Goal: Information Seeking & Learning: Check status

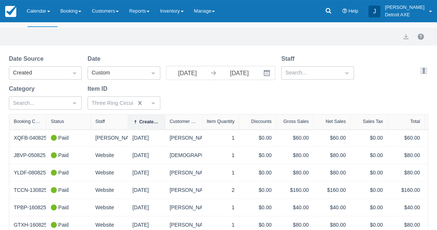
scroll to position [48, 0]
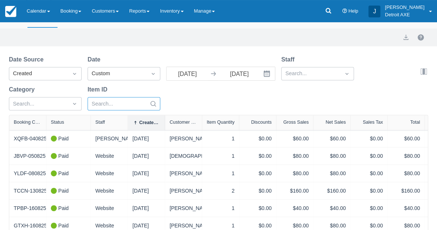
select select "20"
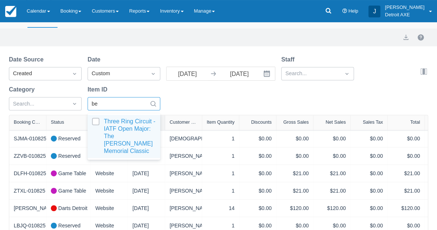
type input "ben"
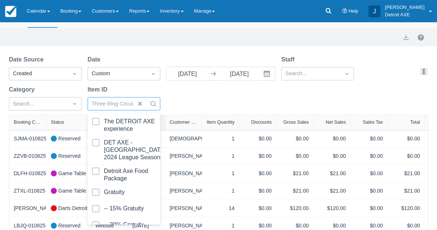
select select "20"
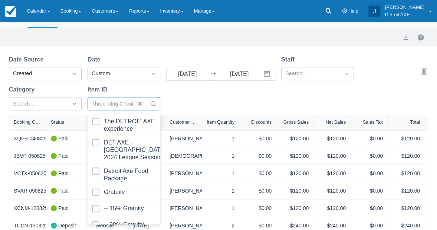
click at [210, 92] on div "Date Source Created Date Custom 08/01/25 Navigate forward to interact with the …" at bounding box center [214, 85] width 410 height 60
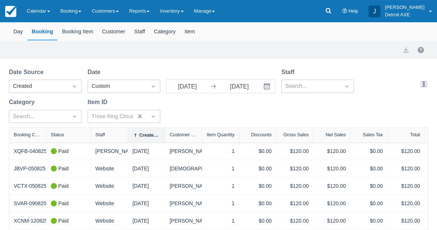
scroll to position [19, 0]
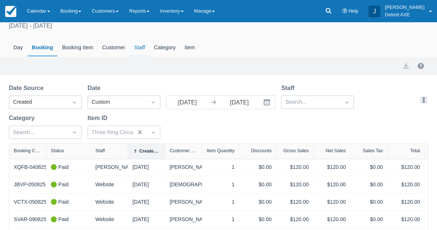
click at [145, 50] on div "Staff" at bounding box center [140, 47] width 20 height 17
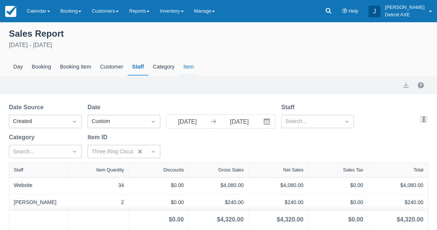
click at [185, 65] on div "Item" at bounding box center [188, 67] width 19 height 17
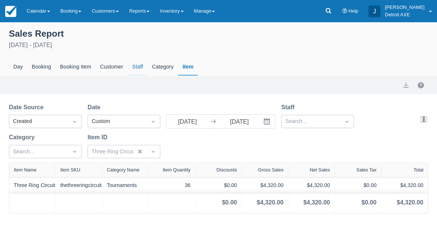
click at [135, 70] on div "Staff" at bounding box center [138, 67] width 20 height 17
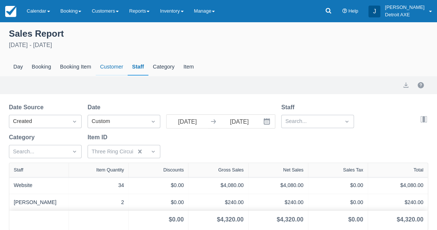
click at [109, 70] on div "Customer" at bounding box center [112, 67] width 32 height 17
select select "20"
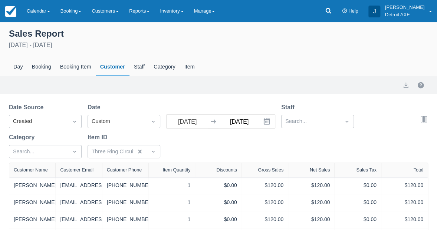
click at [243, 122] on input "[DATE]" at bounding box center [239, 121] width 42 height 13
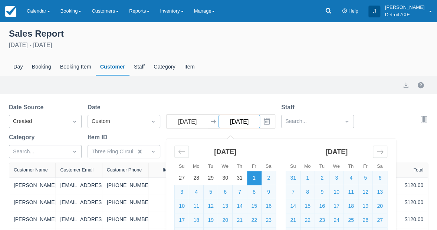
type input "10/11/25"
select select "20"
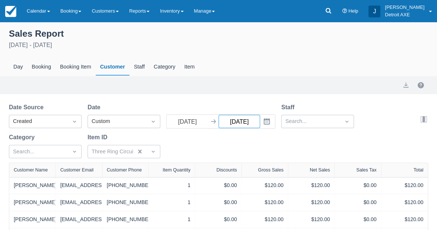
type input "10/11/25"
click at [251, 105] on div "Date Source Created Date Custom 08/01/25 Navigate forward to interact with the …" at bounding box center [214, 133] width 410 height 60
click at [189, 69] on div "Item" at bounding box center [189, 67] width 19 height 17
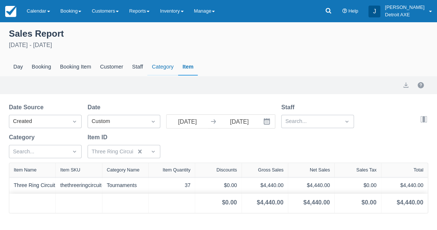
click at [163, 71] on div "Category" at bounding box center [162, 67] width 30 height 17
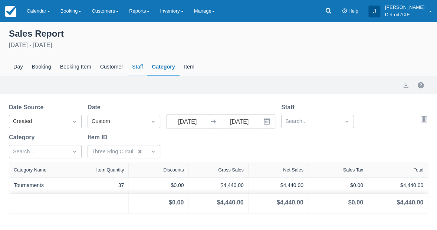
click at [135, 70] on div "Staff" at bounding box center [138, 67] width 20 height 17
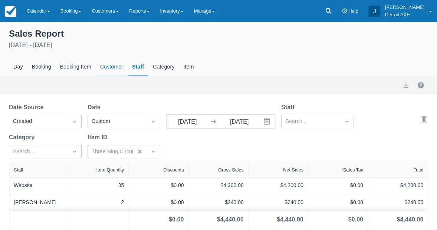
click at [122, 71] on div "Customer" at bounding box center [112, 67] width 32 height 17
select select "20"
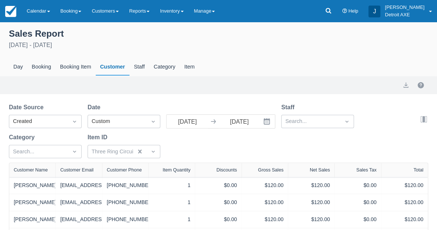
click at [295, 129] on div "Date Source Created Date Custom 08/01/25 Navigate forward to interact with the …" at bounding box center [214, 133] width 410 height 60
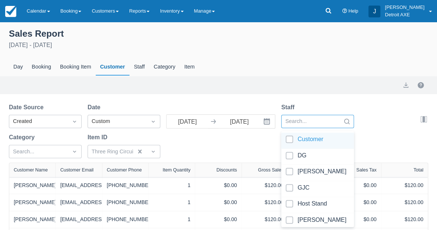
click at [305, 124] on div "option Customer focused, 1 of 18. 18 results available. Use Up and Down to choo…" at bounding box center [317, 121] width 73 height 13
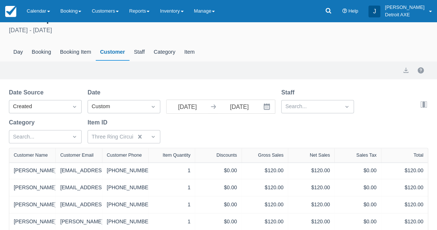
click at [225, 138] on div "Date Source Created Date Custom 08/01/25 Navigate forward to interact with the …" at bounding box center [214, 118] width 410 height 60
click at [35, 137] on div "Search..." at bounding box center [45, 136] width 73 height 13
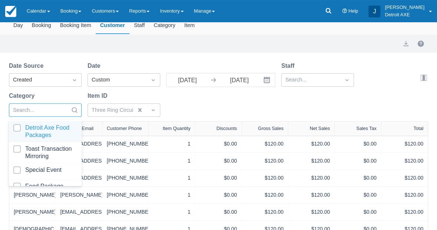
scroll to position [45, 0]
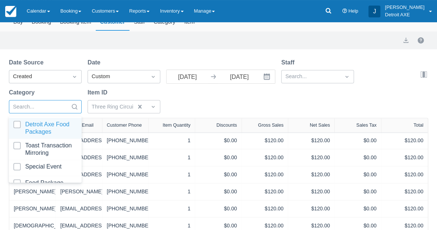
click at [67, 106] on div "Search..." at bounding box center [38, 107] width 59 height 12
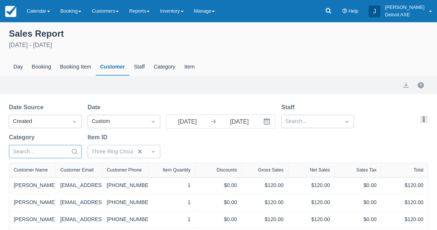
scroll to position [0, 0]
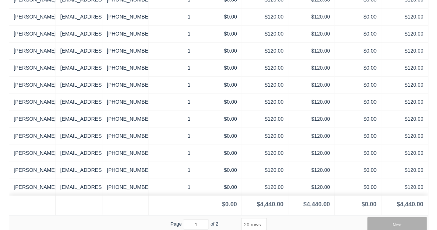
click at [408, 221] on button "Next" at bounding box center [396, 224] width 59 height 15
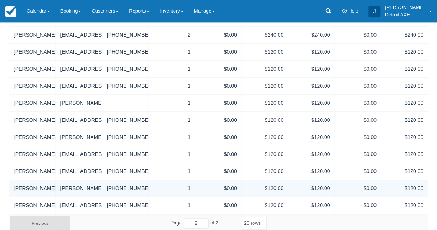
scroll to position [202, 0]
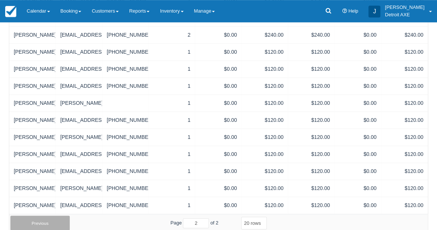
click at [50, 225] on button "Previous" at bounding box center [39, 223] width 59 height 15
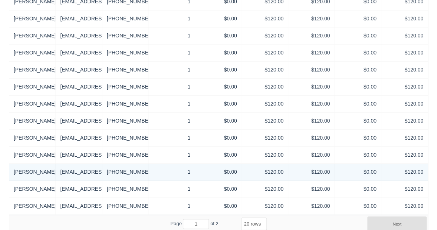
scroll to position [303, 0]
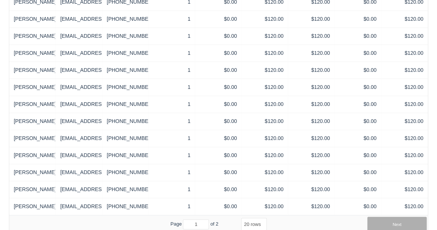
click at [377, 219] on button "Next" at bounding box center [396, 224] width 59 height 15
type input "2"
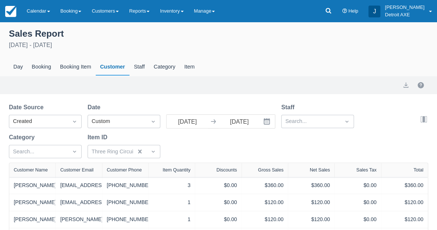
scroll to position [0, 0]
click at [77, 68] on div "Booking Item" at bounding box center [76, 67] width 40 height 17
select select "20"
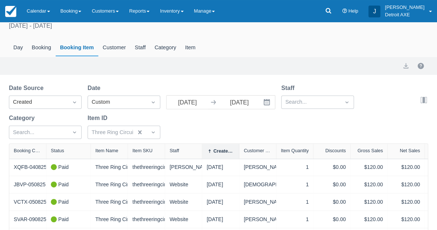
scroll to position [85, 0]
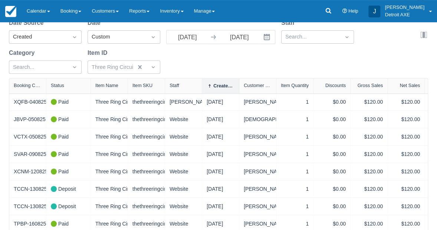
click at [225, 89] on div "Created Date" at bounding box center [220, 86] width 37 height 15
select select "20"
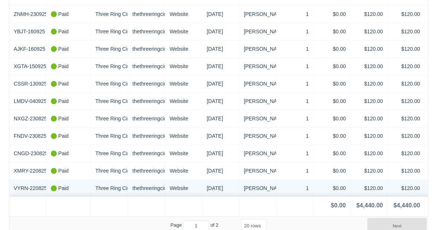
scroll to position [329, 0]
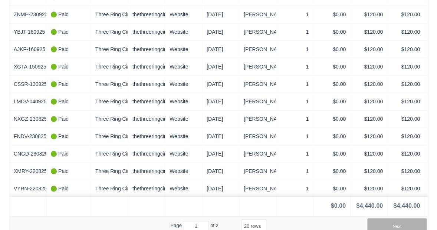
click at [383, 219] on button "Next" at bounding box center [396, 225] width 59 height 15
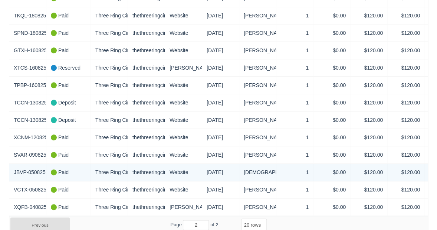
scroll to position [258, 0]
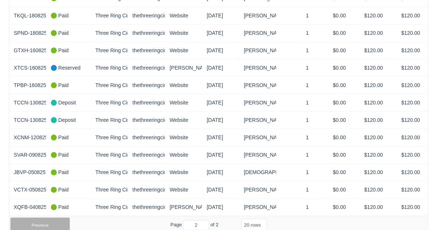
click at [33, 224] on button "Previous" at bounding box center [39, 225] width 59 height 15
type input "1"
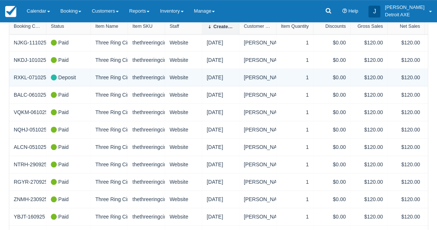
scroll to position [100, 0]
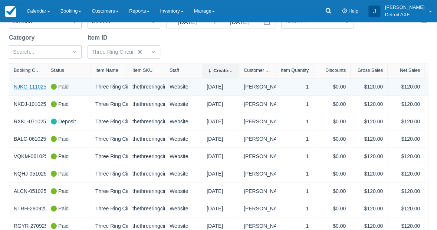
click at [35, 87] on link "NJKG-111025" at bounding box center [30, 87] width 33 height 8
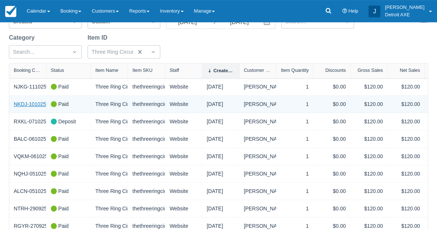
click at [17, 104] on link "NKDJ-101025" at bounding box center [30, 104] width 32 height 8
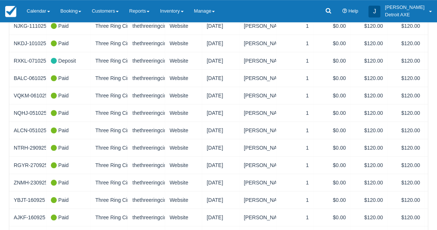
scroll to position [128, 0]
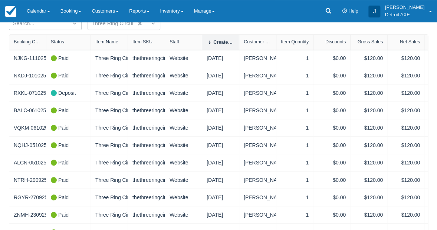
click at [258, 43] on div "Customer Name" at bounding box center [258, 41] width 28 height 5
select select "20"
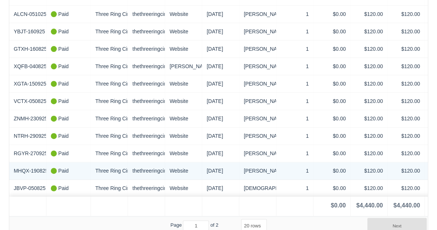
scroll to position [329, 0]
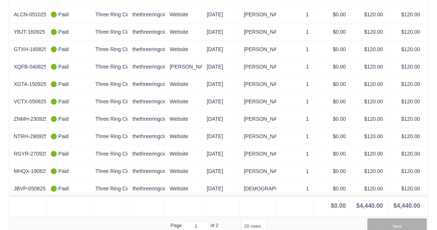
click at [401, 221] on button "Next" at bounding box center [396, 225] width 59 height 15
type input "2"
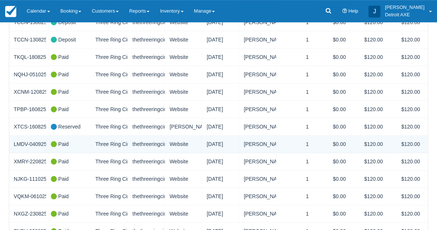
scroll to position [125, 0]
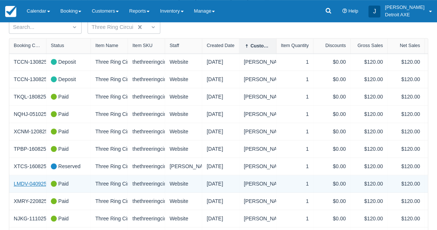
click at [36, 180] on link "LMDV-040925" at bounding box center [30, 184] width 33 height 8
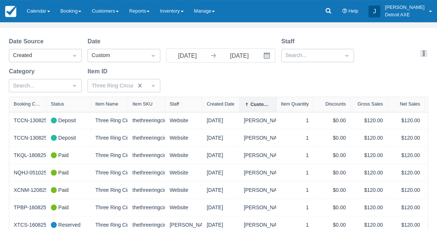
scroll to position [30, 0]
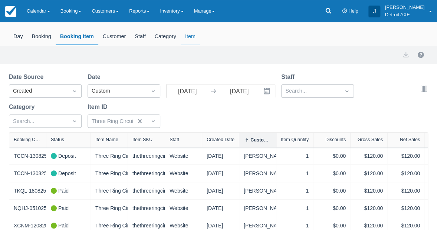
click at [191, 33] on div "Item" at bounding box center [190, 36] width 19 height 17
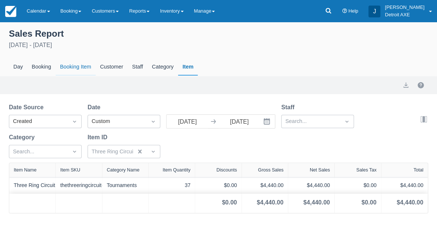
click at [75, 63] on div "Booking Item" at bounding box center [76, 67] width 40 height 17
select select "20"
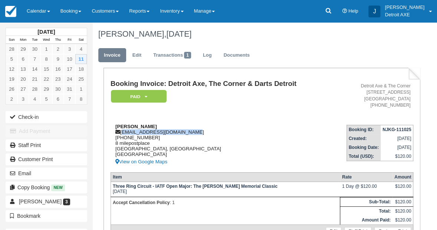
drag, startPoint x: 190, startPoint y: 135, endPoint x: 121, endPoint y: 134, distance: 69.0
click at [121, 134] on div "Rander marquez rander_marquez@hotmail.com 1 (416) 420-2312 8 milepostplace Toro…" at bounding box center [221, 145] width 222 height 43
copy div "rander_marquez@hotmail.com"
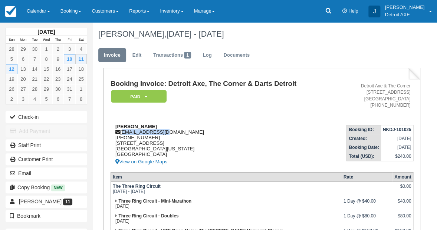
drag, startPoint x: 166, startPoint y: 133, endPoint x: 122, endPoint y: 133, distance: 43.7
click at [122, 133] on div "Brad Merola merolabr@msu.edu 1 (248) 212-3638 2156 Keystone Dr Sterling Heights…" at bounding box center [221, 145] width 223 height 43
copy div "merolabr@msu.edu"
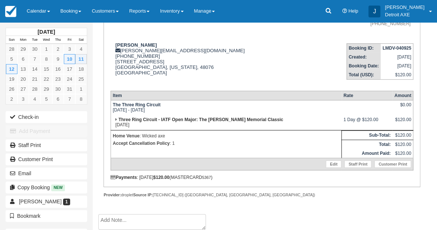
scroll to position [75, 0]
